Goal: Task Accomplishment & Management: Complete application form

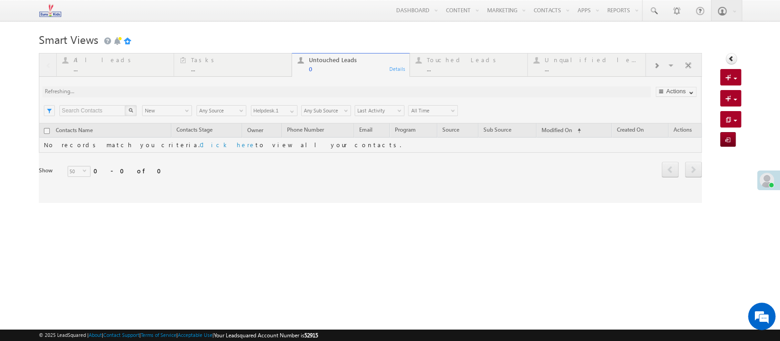
click at [439, 64] on div at bounding box center [370, 128] width 663 height 150
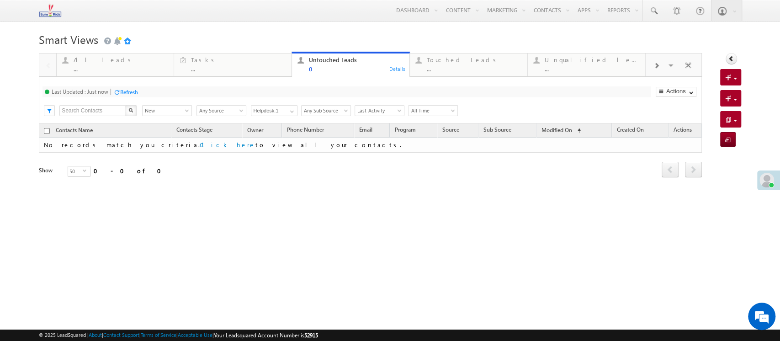
click at [441, 64] on div "Touched Leads ..." at bounding box center [474, 63] width 95 height 18
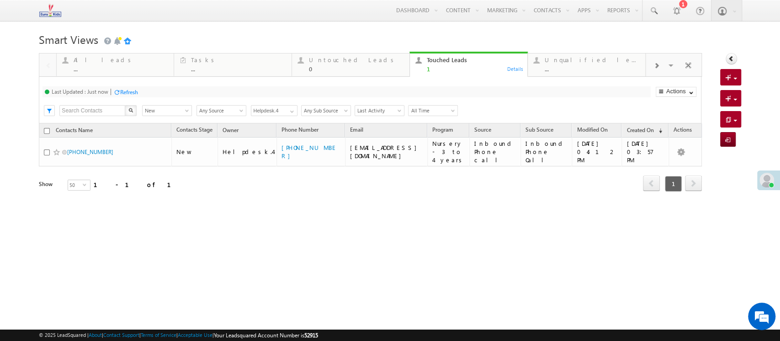
click at [127, 96] on div "Refresh" at bounding box center [129, 92] width 18 height 7
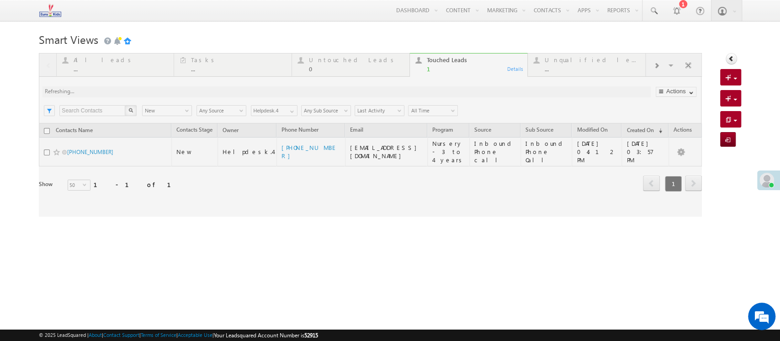
click at [266, 230] on div "Smart Views Getting Started Quick Add Contacts Activity Form Activity Form All …" at bounding box center [390, 144] width 702 height 229
click at [329, 209] on div "Smart Views Getting Started Quick Add Contacts Activity Form Activity Form All …" at bounding box center [390, 144] width 702 height 229
drag, startPoint x: 329, startPoint y: 209, endPoint x: 335, endPoint y: 202, distance: 9.8
click at [335, 202] on div at bounding box center [370, 135] width 663 height 164
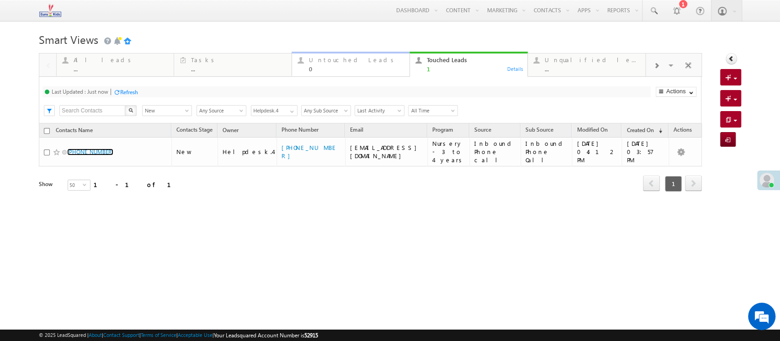
click at [337, 64] on div "Untouched Leads" at bounding box center [356, 59] width 95 height 7
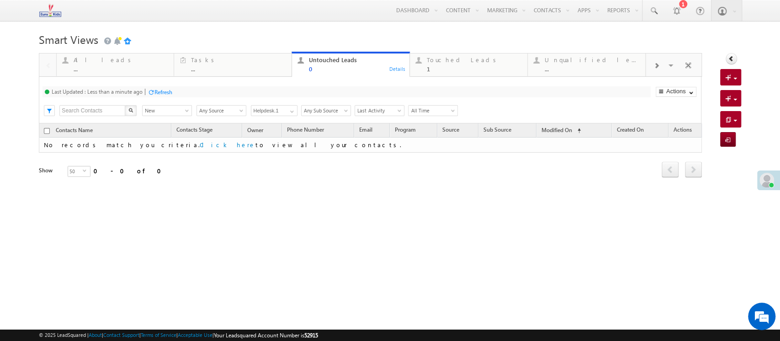
click at [160, 96] on div "Refresh" at bounding box center [164, 92] width 18 height 7
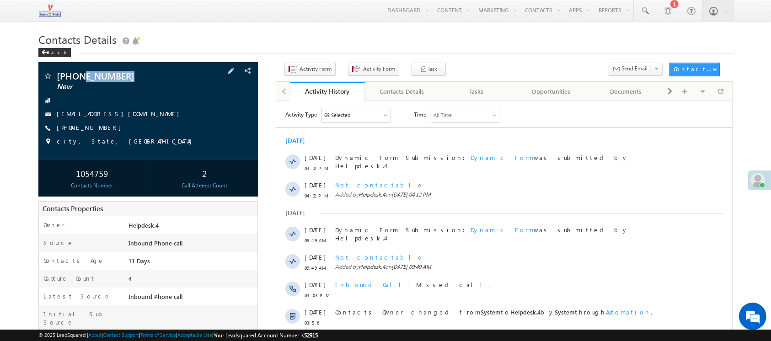
drag, startPoint x: 84, startPoint y: 75, endPoint x: 66, endPoint y: 93, distance: 25.5
click at [156, 77] on span "[PHONE_NUMBER]" at bounding box center [125, 75] width 137 height 9
drag, startPoint x: 78, startPoint y: 72, endPoint x: 145, endPoint y: 75, distance: 67.2
click at [145, 75] on span "[PHONE_NUMBER]" at bounding box center [125, 75] width 137 height 9
copy span "7904181081"
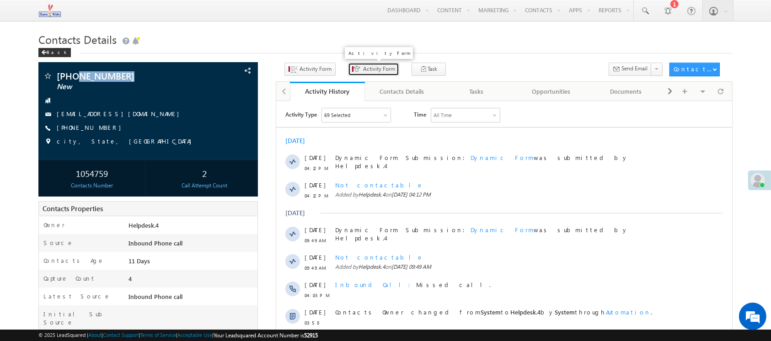
click at [363, 71] on span "Activity Form" at bounding box center [379, 69] width 32 height 8
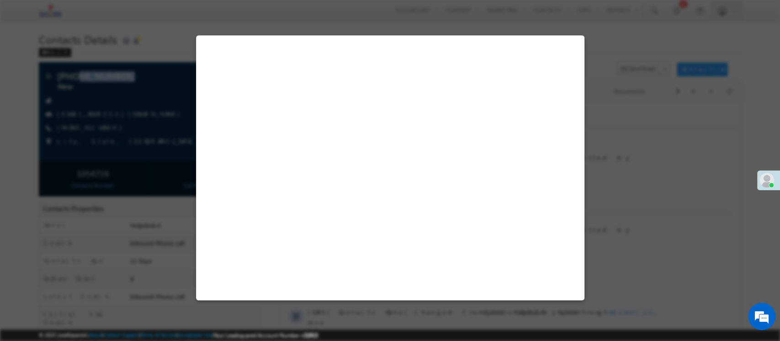
select select "Admissions"
select select "Inbound Phone call"
select select "Inbound Phone Call"
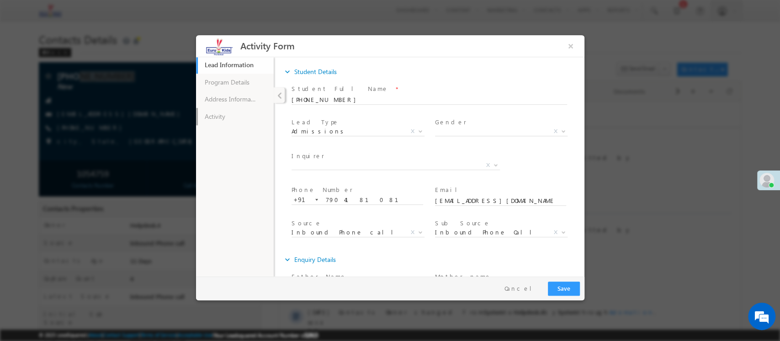
click at [248, 113] on link "Activity" at bounding box center [235, 116] width 78 height 17
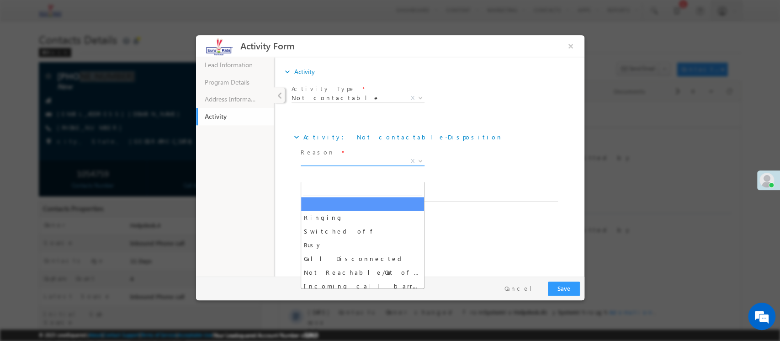
click at [335, 166] on span "X" at bounding box center [362, 161] width 124 height 9
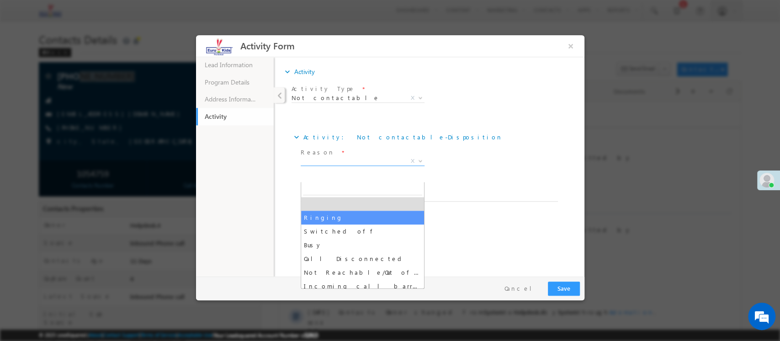
select select "Ringing"
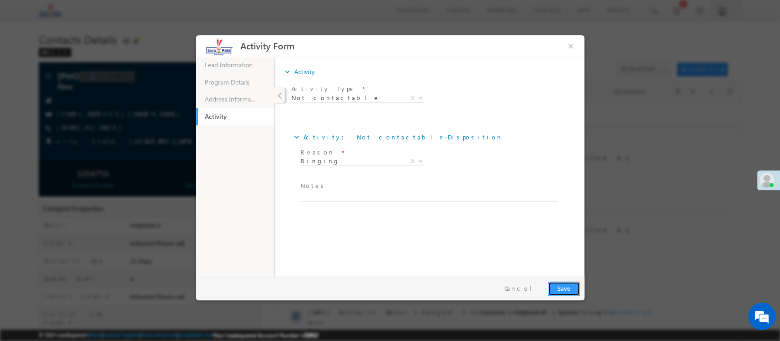
click at [566, 284] on button "Save" at bounding box center [564, 289] width 32 height 14
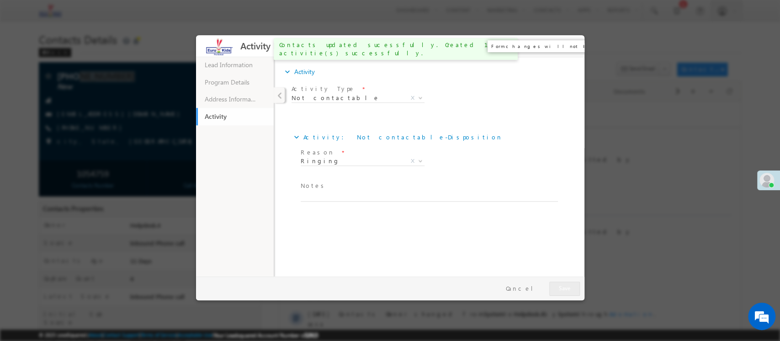
click at [568, 47] on button "×" at bounding box center [571, 45] width 16 height 17
